Goal: Check status

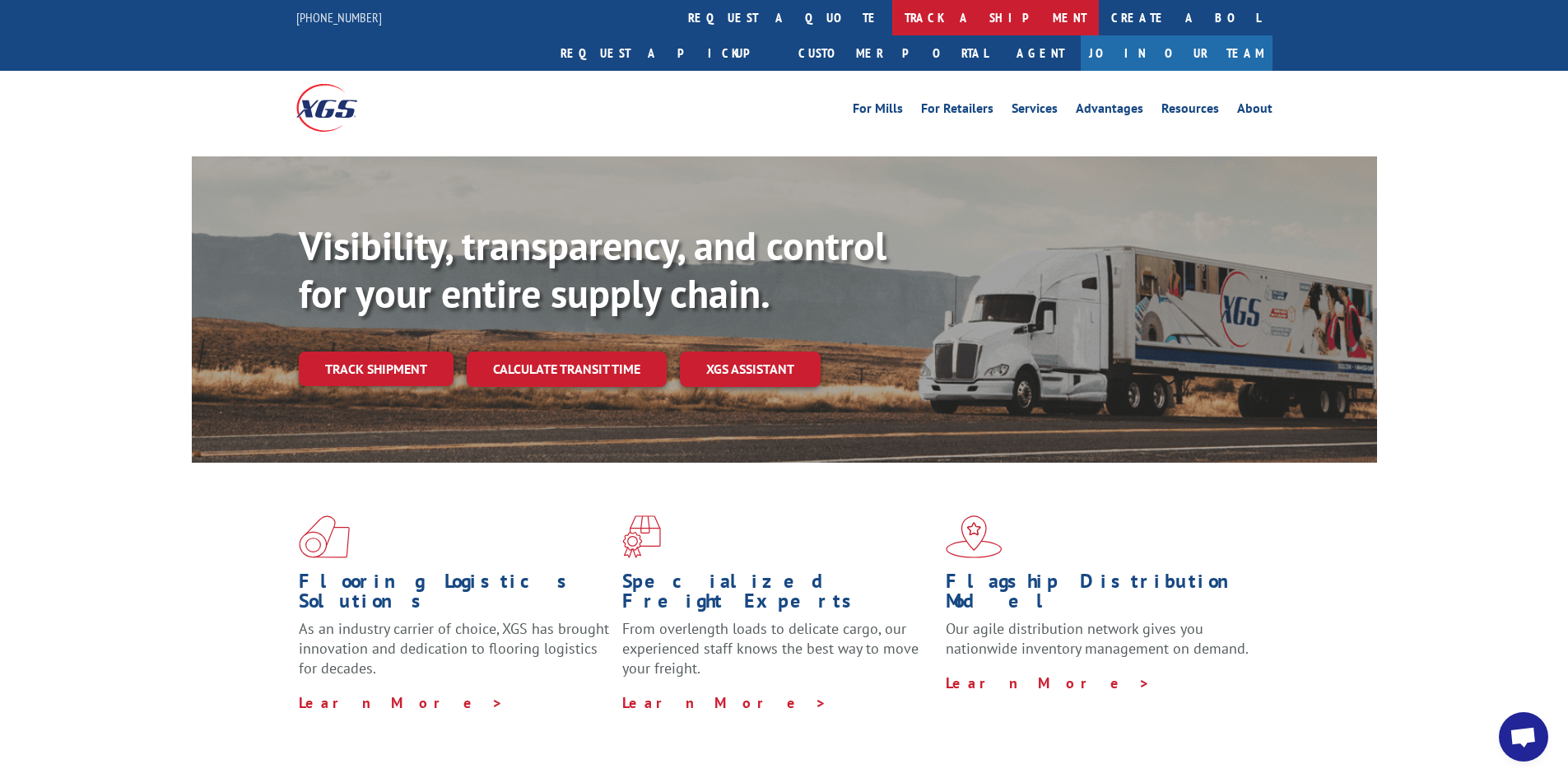
click at [893, 13] on link "track a shipment" at bounding box center [996, 18] width 206 height 36
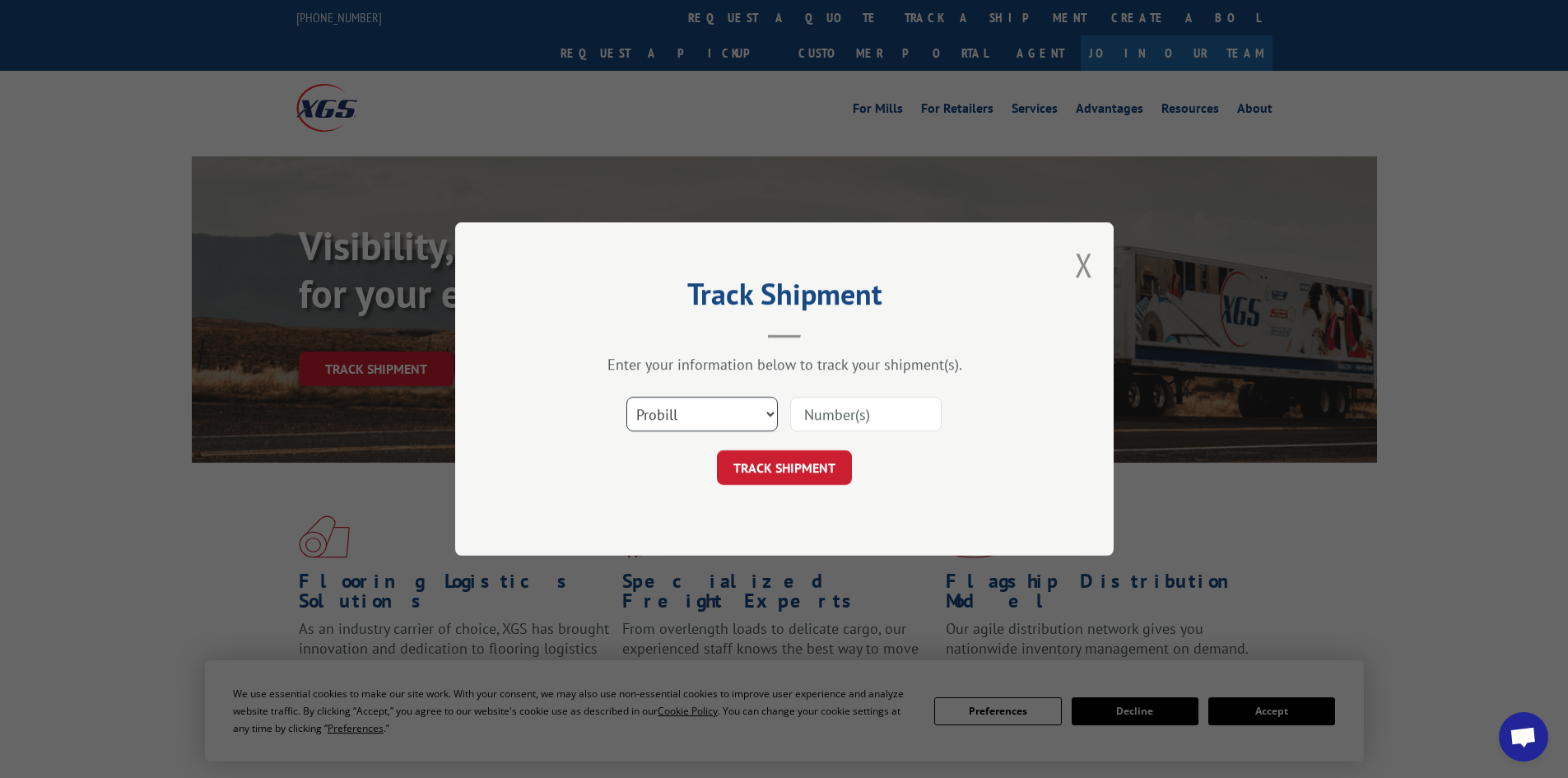
click at [688, 424] on select "Select category... Probill BOL PO" at bounding box center [702, 414] width 151 height 35
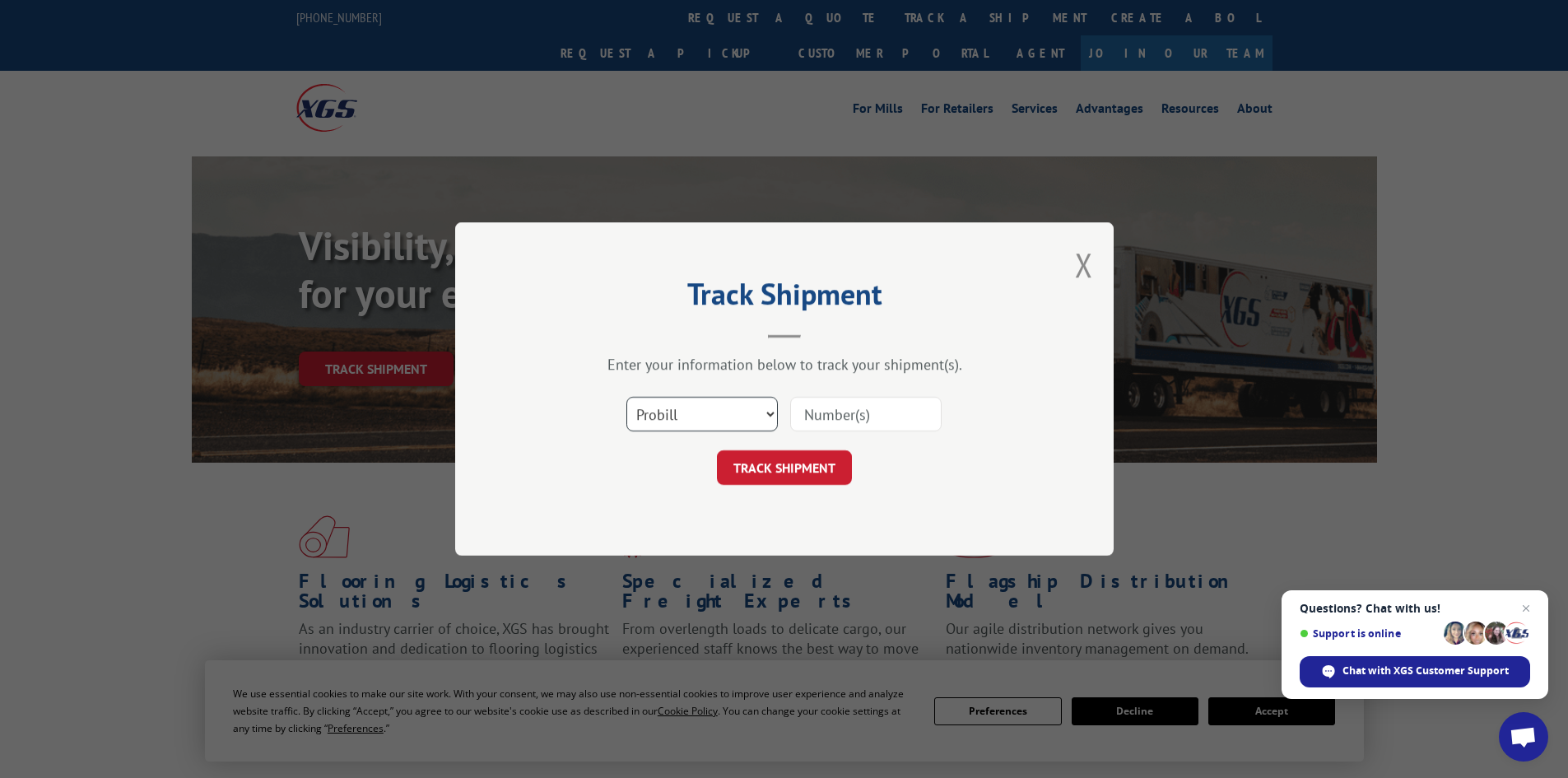
select select "bol"
click at [626, 397] on select "Select category... Probill BOL PO" at bounding box center [702, 414] width 151 height 35
click at [853, 409] on input at bounding box center [866, 414] width 151 height 35
paste input "7083979"
type input "7083979"
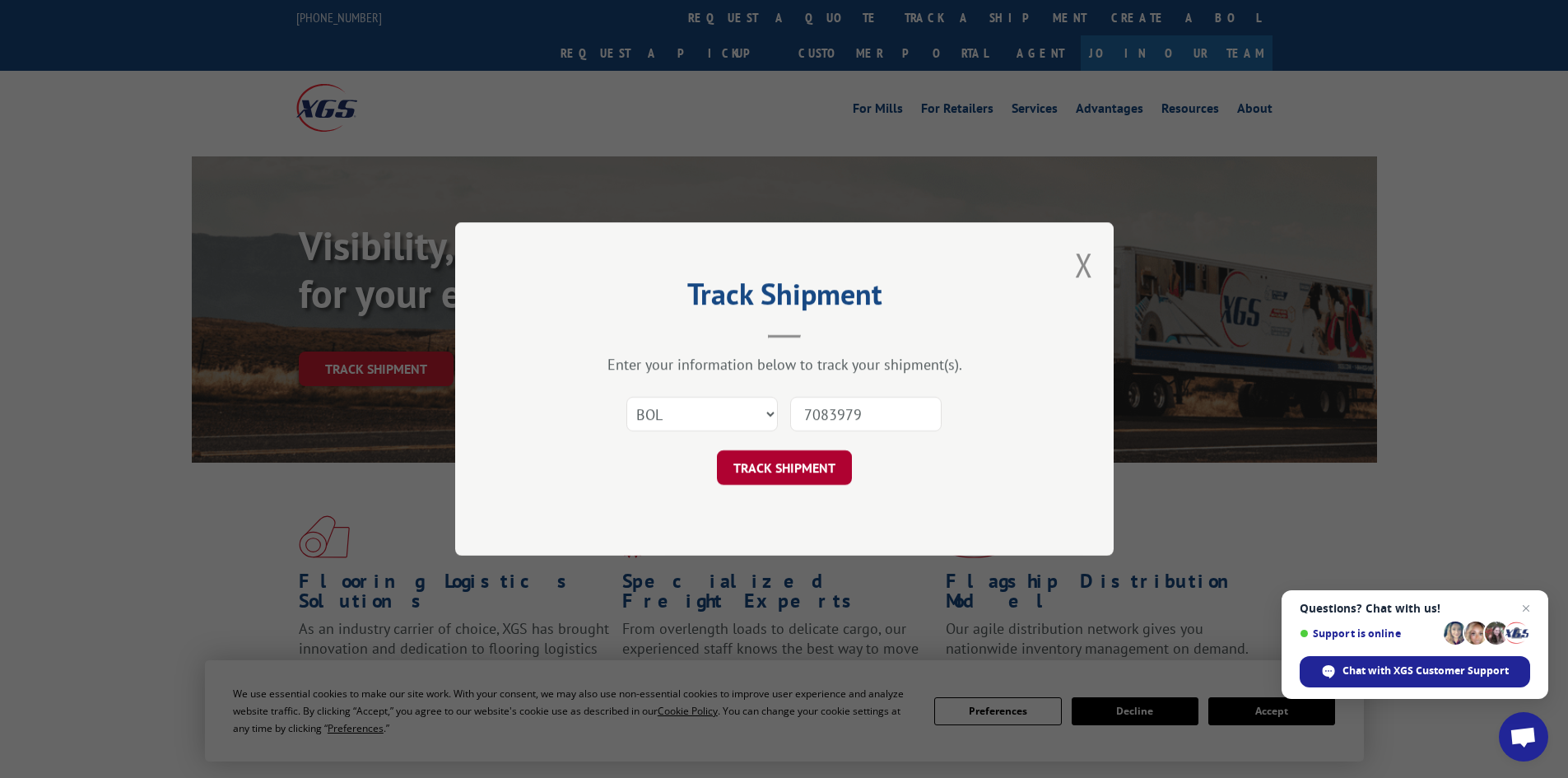
click at [817, 463] on button "TRACK SHIPMENT" at bounding box center [785, 467] width 135 height 35
